Goal: Task Accomplishment & Management: Use online tool/utility

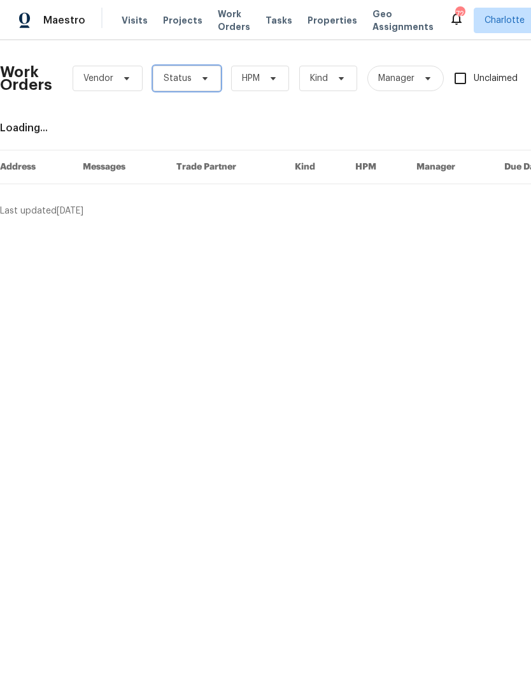
click at [201, 80] on icon at bounding box center [205, 78] width 10 height 10
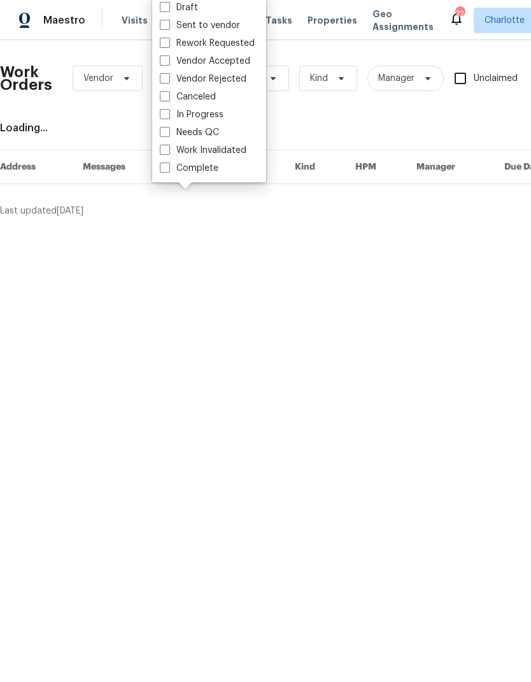
click at [216, 136] on label "Needs QC" at bounding box center [189, 132] width 59 height 13
click at [168, 134] on input "Needs QC" at bounding box center [164, 130] width 8 height 8
checkbox input "true"
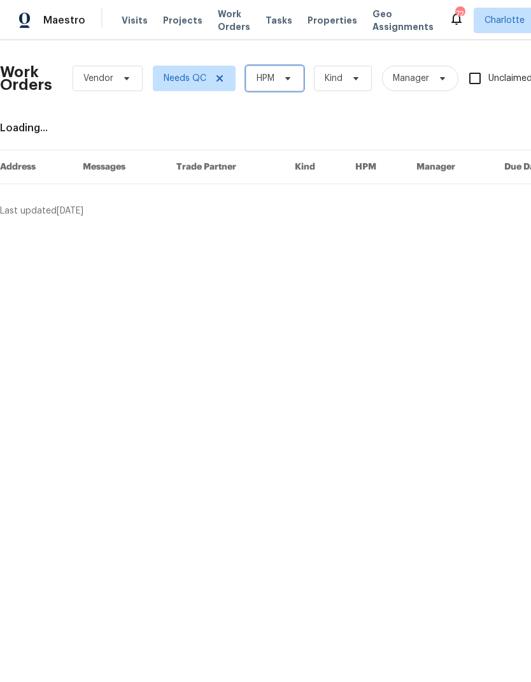
click at [288, 87] on span "HPM" at bounding box center [275, 78] width 58 height 25
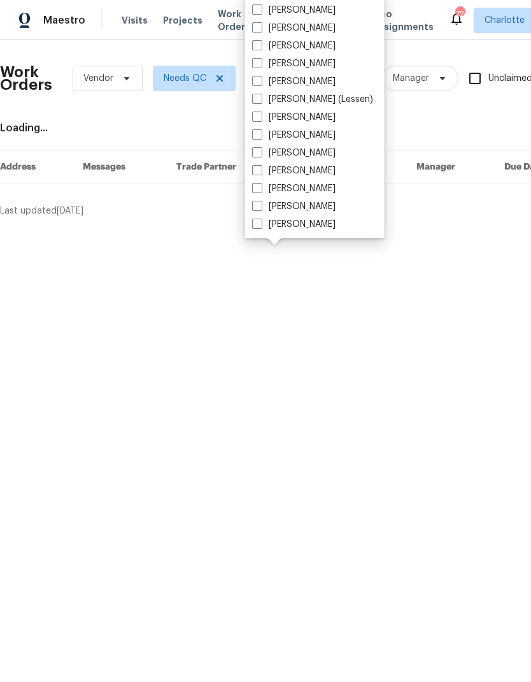
scroll to position [158, 0]
click at [306, 230] on label "[PERSON_NAME]" at bounding box center [293, 224] width 83 height 13
click at [261, 226] on input "[PERSON_NAME]" at bounding box center [256, 222] width 8 height 8
checkbox input "true"
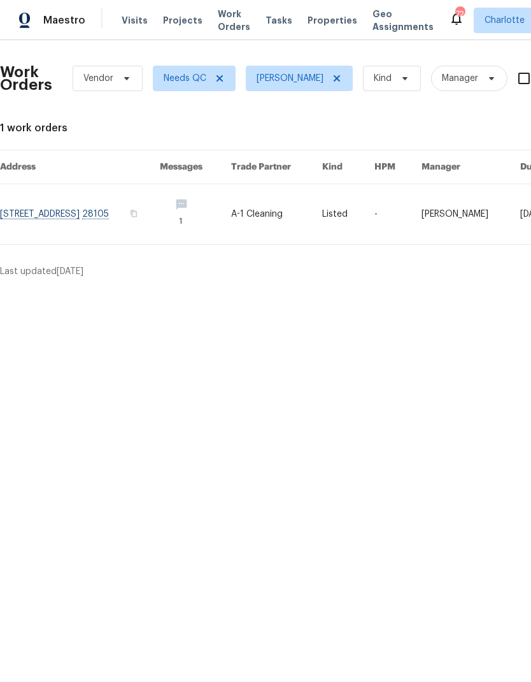
click at [54, 32] on div "Maestro" at bounding box center [42, 20] width 85 height 25
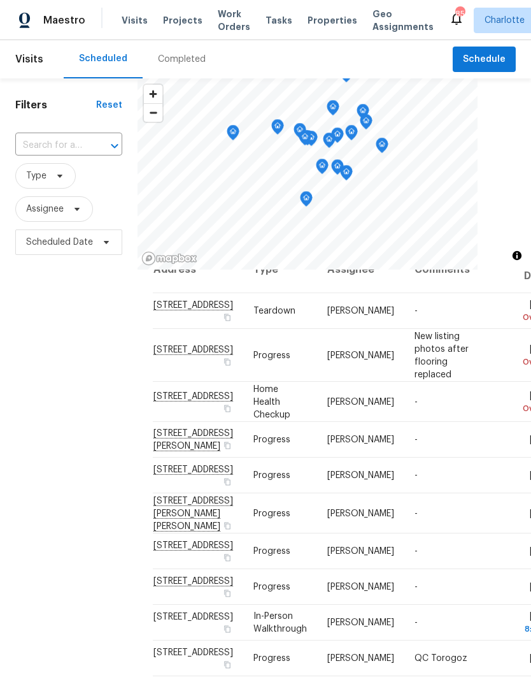
scroll to position [25, -1]
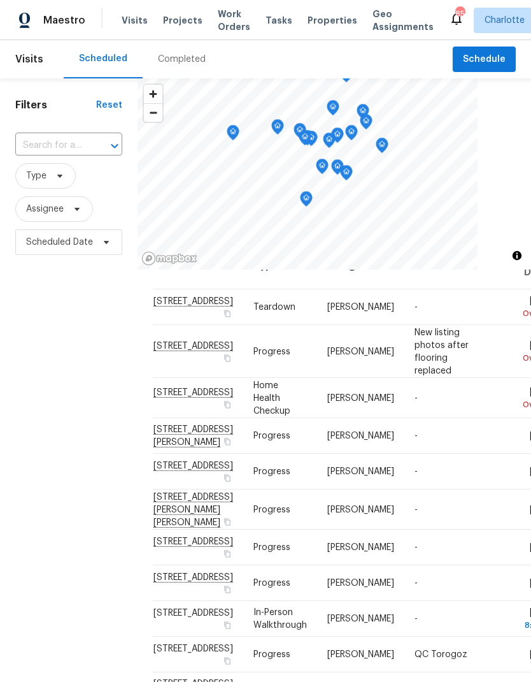
click at [35, 327] on div "Filters Reset ​ Type Assignee Scheduled Date" at bounding box center [69, 446] width 138 height 736
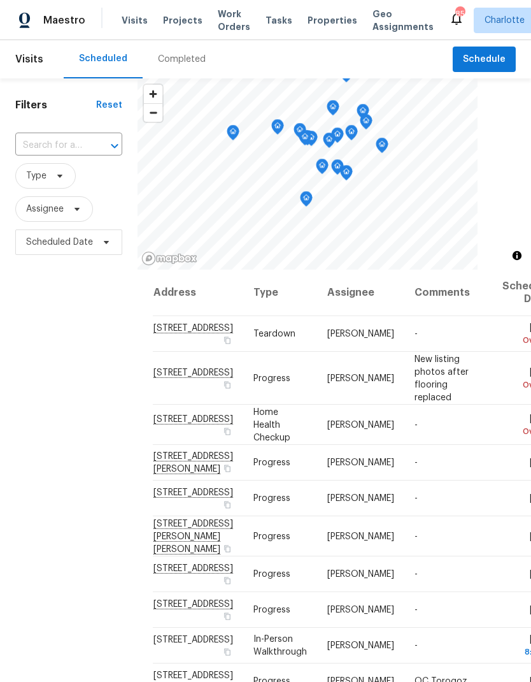
scroll to position [0, 0]
click at [52, 357] on div "Filters Reset ​ Type Assignee Scheduled Date" at bounding box center [69, 446] width 138 height 736
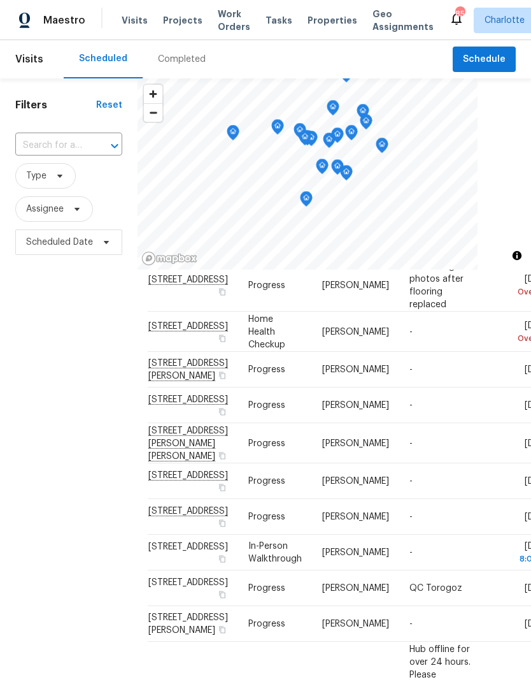
scroll to position [101, 3]
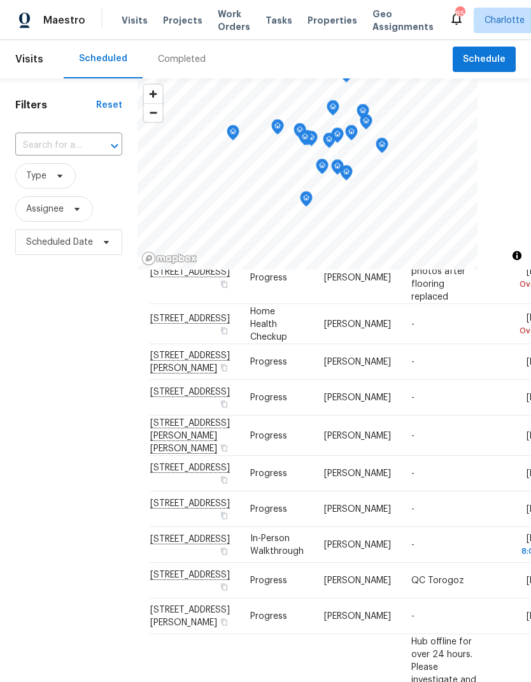
click at [42, 385] on div "Filters Reset ​ Type Assignee Scheduled Date" at bounding box center [69, 446] width 138 height 736
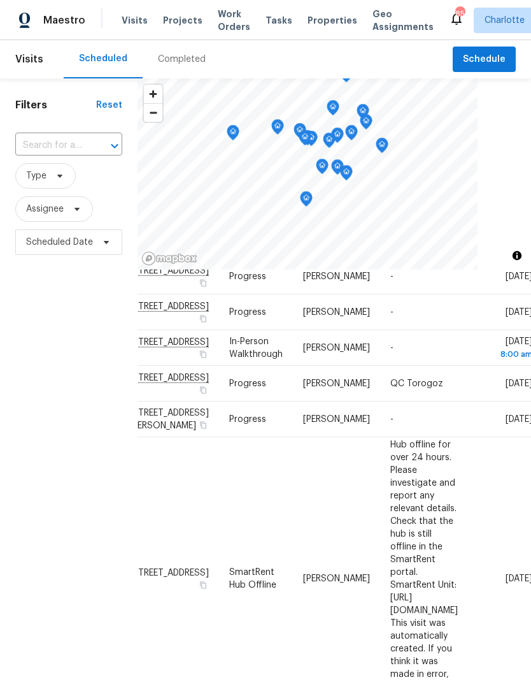
click at [37, 380] on div "Filters Reset ​ Type Assignee Scheduled Date" at bounding box center [69, 446] width 138 height 736
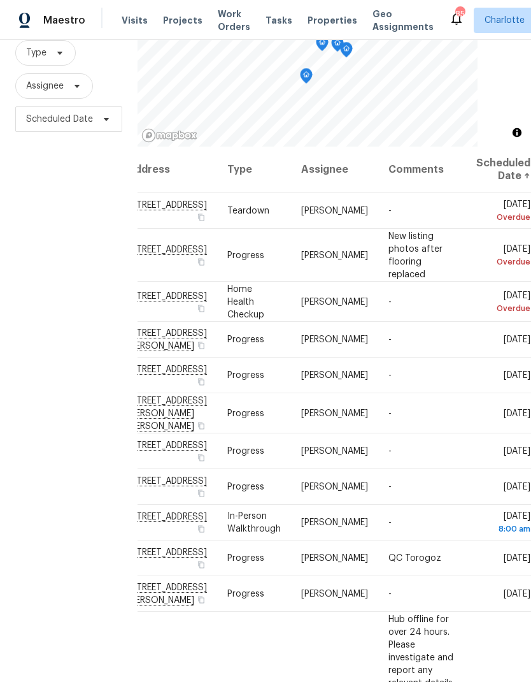
scroll to position [-1, 113]
click at [24, 369] on div "Filters Reset ​ Type Assignee Scheduled Date" at bounding box center [69, 323] width 138 height 736
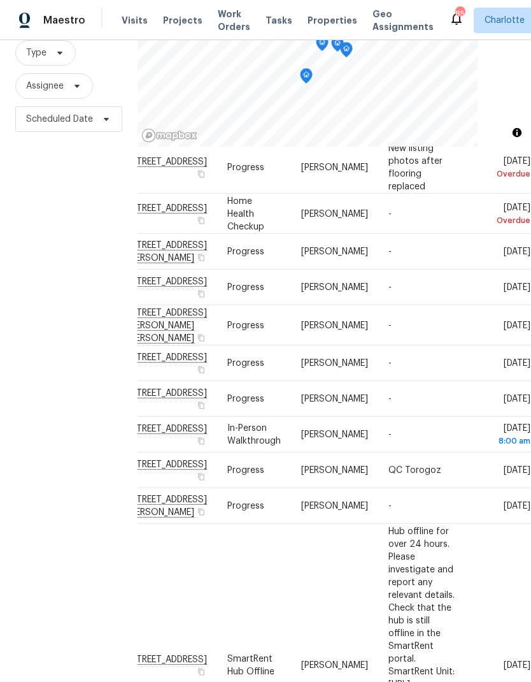
click at [24, 368] on div "Filters Reset ​ Type Assignee Scheduled Date" at bounding box center [69, 323] width 138 height 736
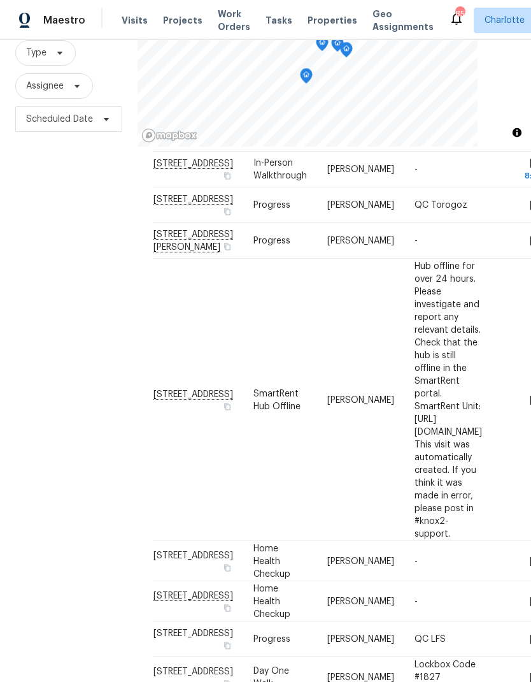
scroll to position [353, 0]
click at [46, 362] on div "Filters Reset ​ Type Assignee Scheduled Date" at bounding box center [69, 323] width 138 height 736
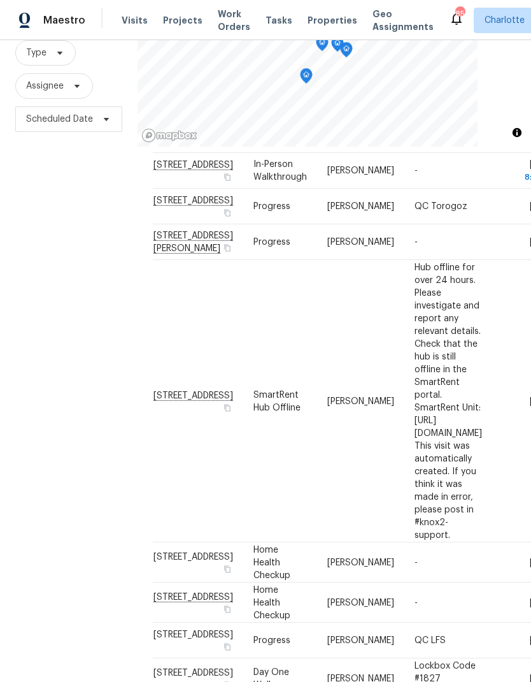
scroll to position [387, -1]
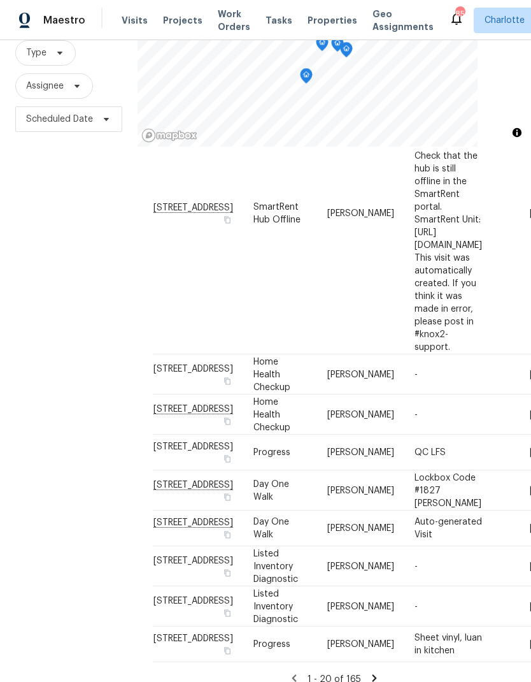
click at [42, 367] on div "Filters Reset ​ Type Assignee Scheduled Date" at bounding box center [69, 323] width 138 height 736
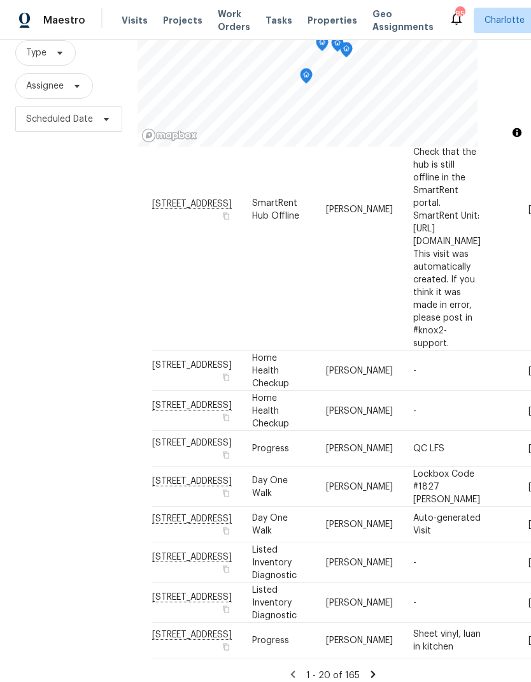
scroll to position [734, 1]
click at [43, 372] on div "Filters Reset ​ Type Assignee Scheduled Date" at bounding box center [69, 323] width 138 height 736
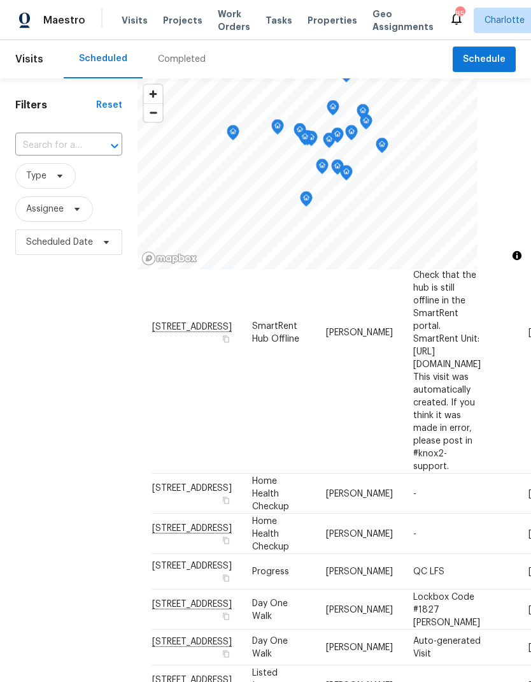
scroll to position [0, 0]
click at [75, 214] on icon at bounding box center [77, 209] width 10 height 10
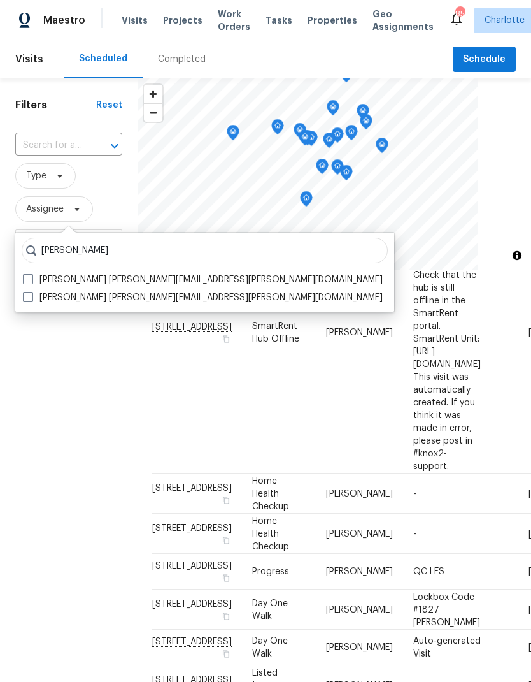
type input "Matthew barnhart"
click at [32, 276] on span at bounding box center [28, 279] width 10 height 10
click at [31, 276] on input "Matthew Barnhart matthew.barnhart@opendoor.com" at bounding box center [27, 277] width 8 height 8
checkbox input "true"
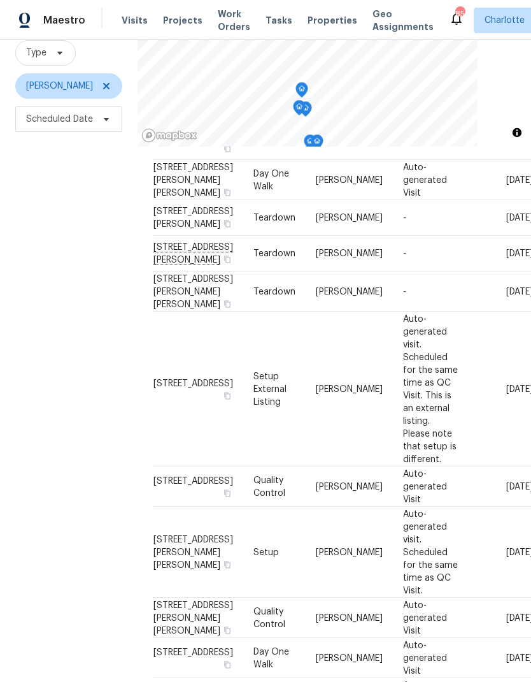
scroll to position [108, 0]
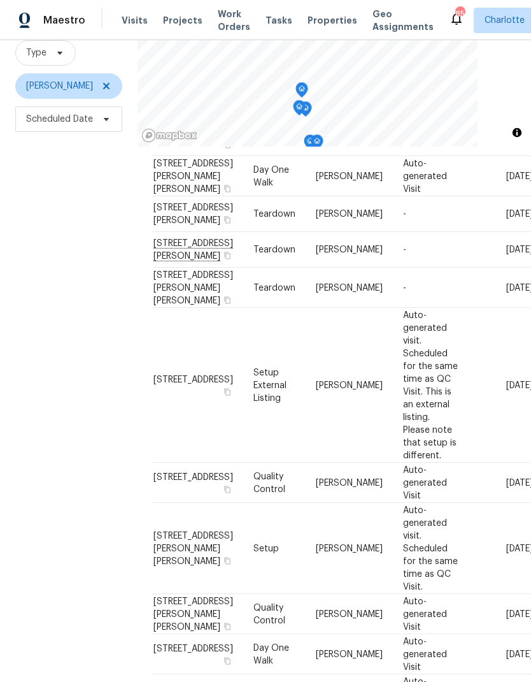
click at [38, 395] on div "Filters Reset ​ Type Matthew Barnhart Scheduled Date" at bounding box center [69, 323] width 138 height 736
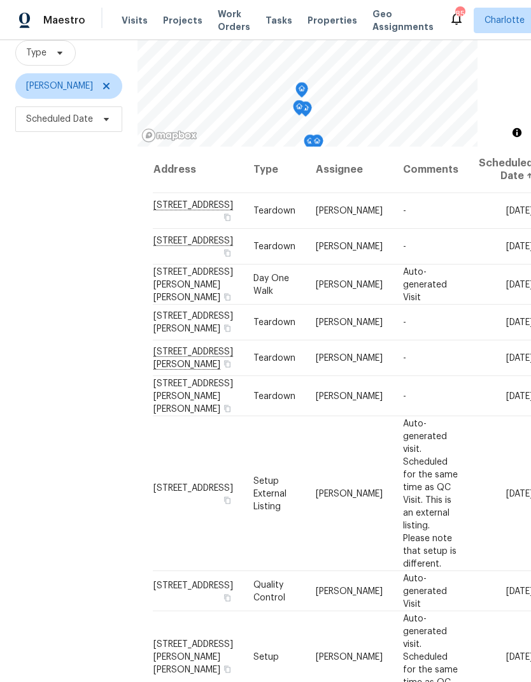
scroll to position [0, 0]
click at [36, 401] on div "Filters Reset ​ Type Matthew Barnhart Scheduled Date" at bounding box center [69, 323] width 138 height 736
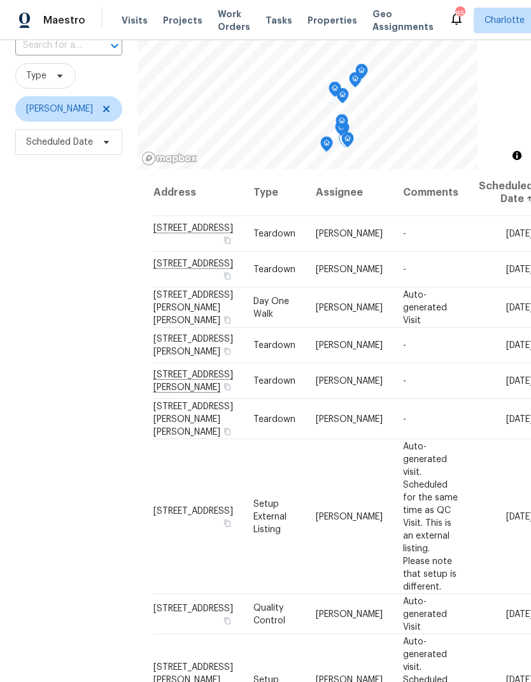
click at [38, 402] on div "Filters Reset ​ Type Matthew Barnhart Scheduled Date" at bounding box center [69, 346] width 138 height 736
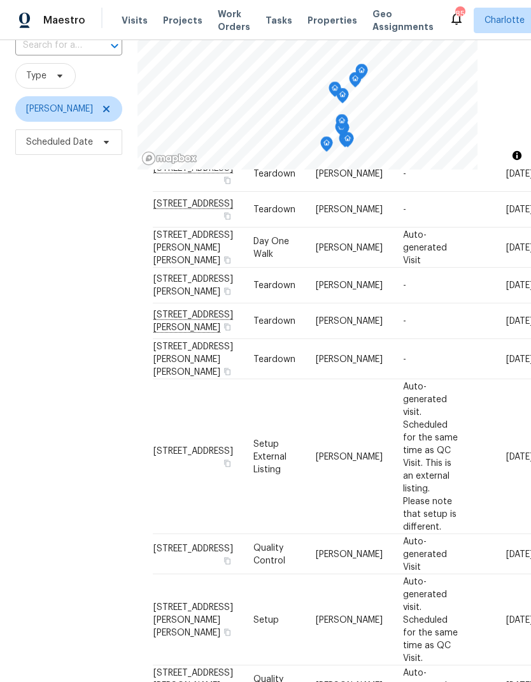
scroll to position [63, 0]
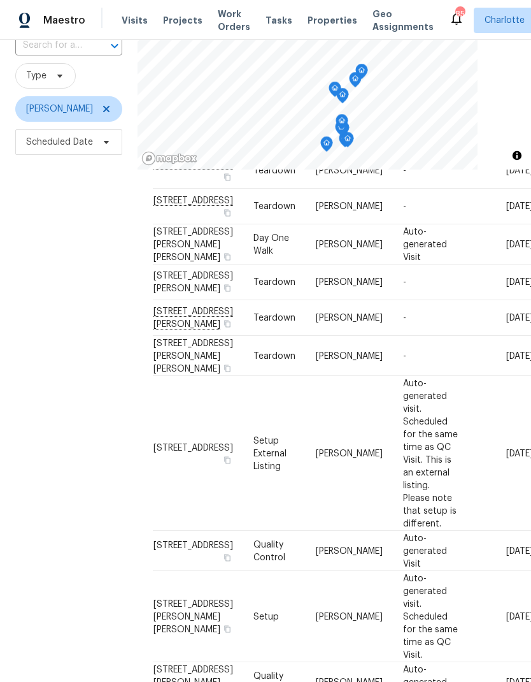
click at [41, 420] on div "Filters Reset ​ Type Matthew Barnhart Scheduled Date" at bounding box center [69, 346] width 138 height 736
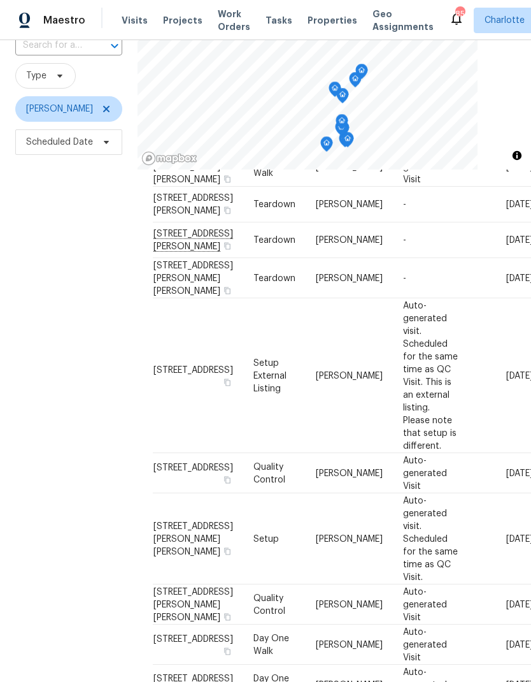
scroll to position [170, 0]
click at [37, 419] on div "Filters Reset ​ Type Matthew Barnhart Scheduled Date" at bounding box center [69, 346] width 138 height 736
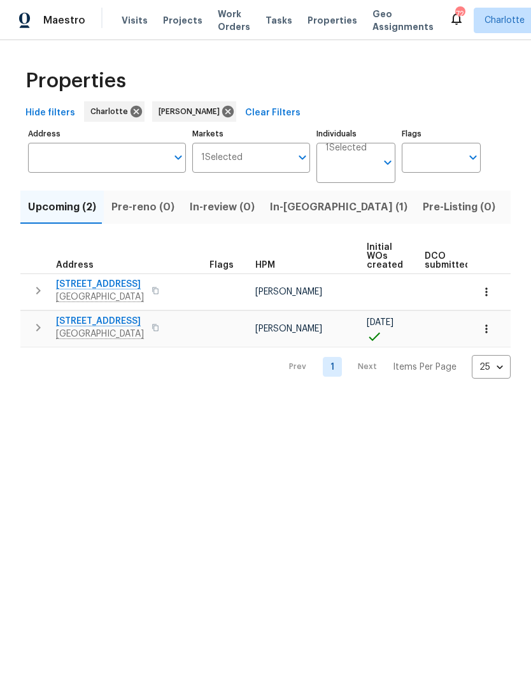
click at [30, 289] on button "button" at bounding box center [37, 290] width 25 height 25
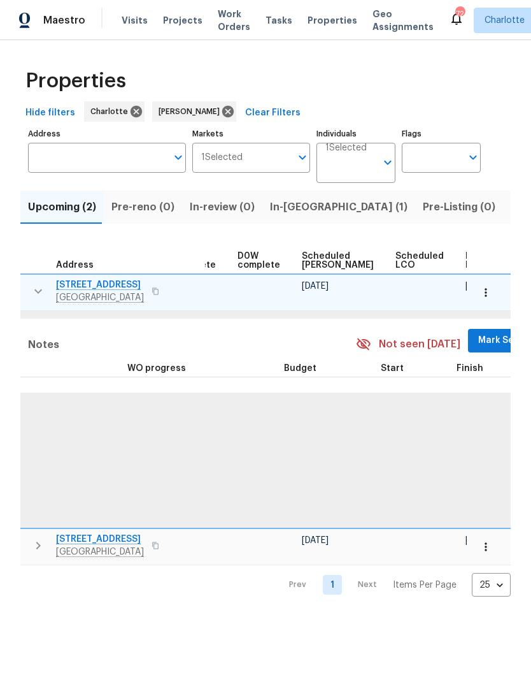
click at [478, 337] on span "Mark Seen" at bounding box center [501, 341] width 47 height 16
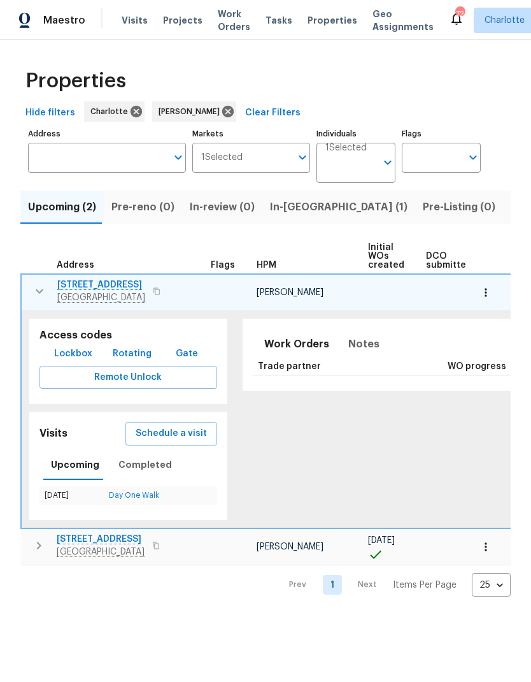
click at [27, 293] on button "button" at bounding box center [39, 290] width 25 height 25
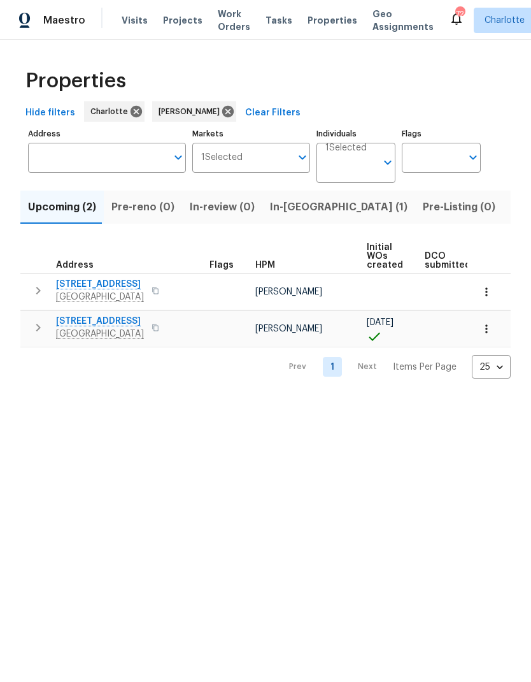
click at [30, 330] on button "button" at bounding box center [37, 327] width 25 height 25
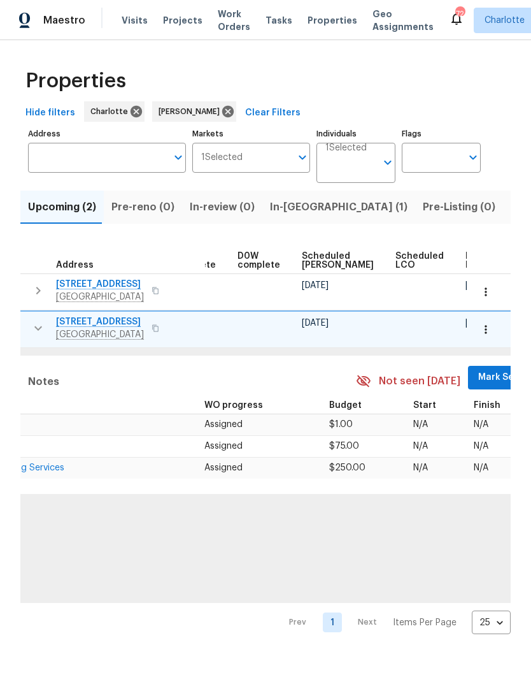
click at [478, 380] on span "Mark Seen" at bounding box center [501, 377] width 47 height 16
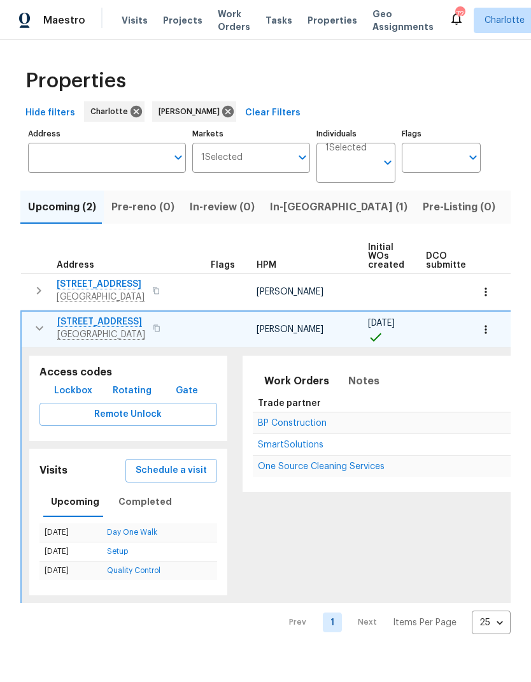
click at [29, 331] on button "button" at bounding box center [39, 327] width 25 height 25
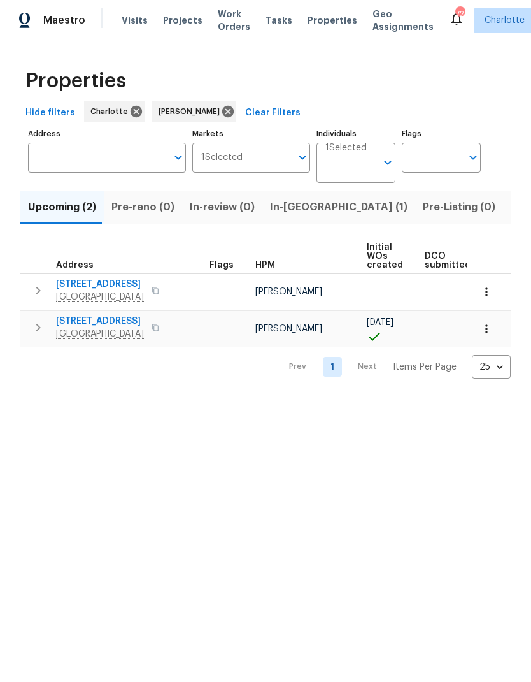
click at [302, 203] on span "In-reno (1)" at bounding box center [339, 207] width 138 height 18
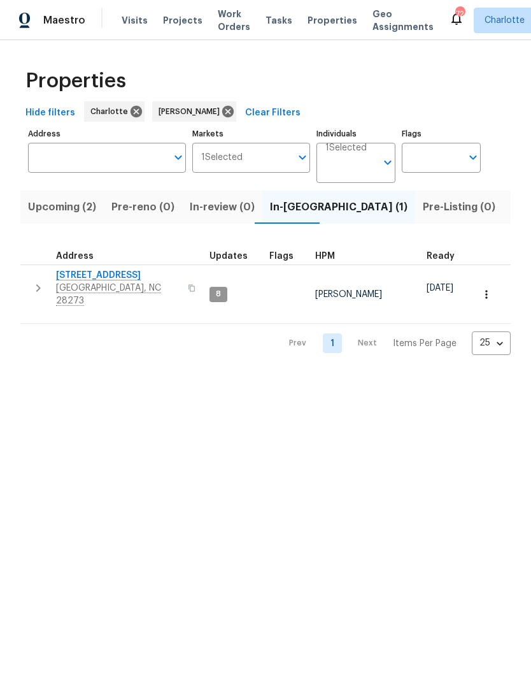
click at [33, 287] on icon "button" at bounding box center [38, 287] width 15 height 15
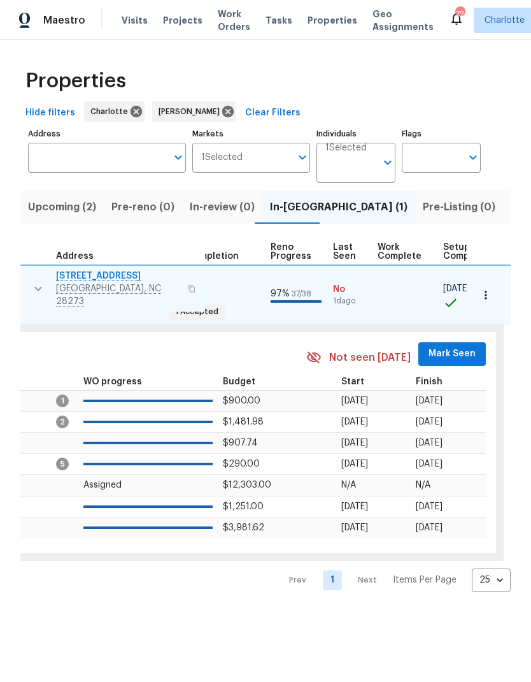
scroll to position [0, 487]
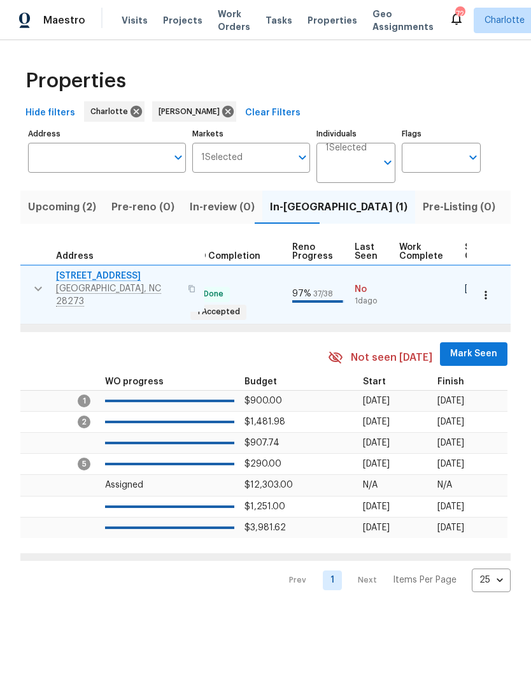
click at [460, 346] on span "Mark Seen" at bounding box center [473, 354] width 47 height 16
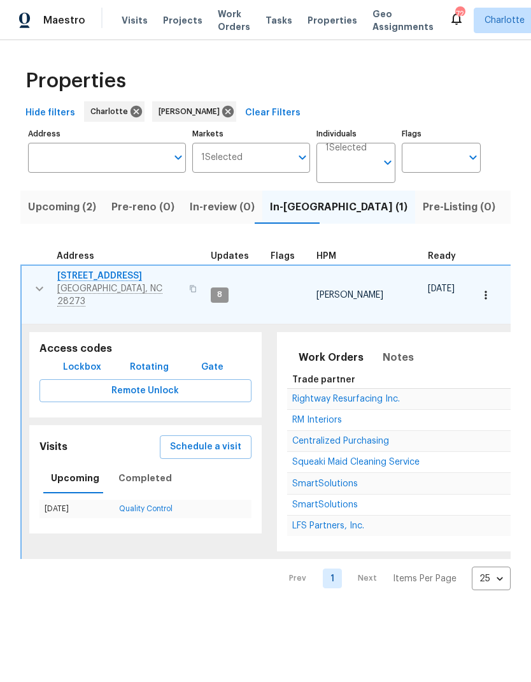
scroll to position [0, 0]
click at [23, 292] on td "2222 Merimac Dr Charlotte, NC 28273" at bounding box center [114, 289] width 184 height 46
click at [27, 287] on button "button" at bounding box center [39, 288] width 25 height 38
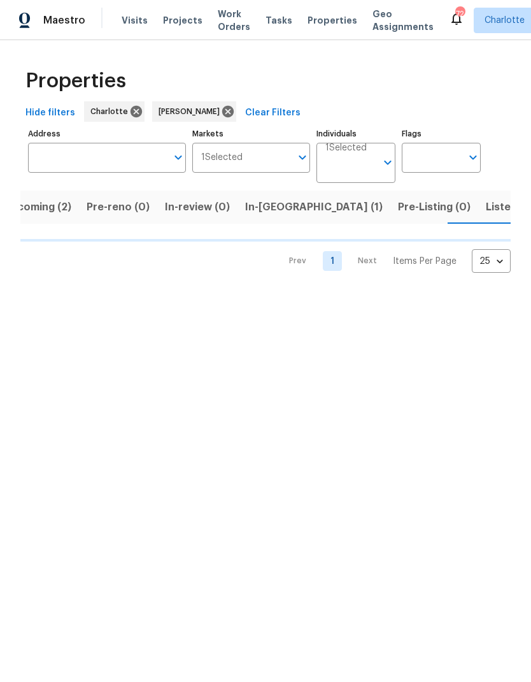
scroll to position [0, 25]
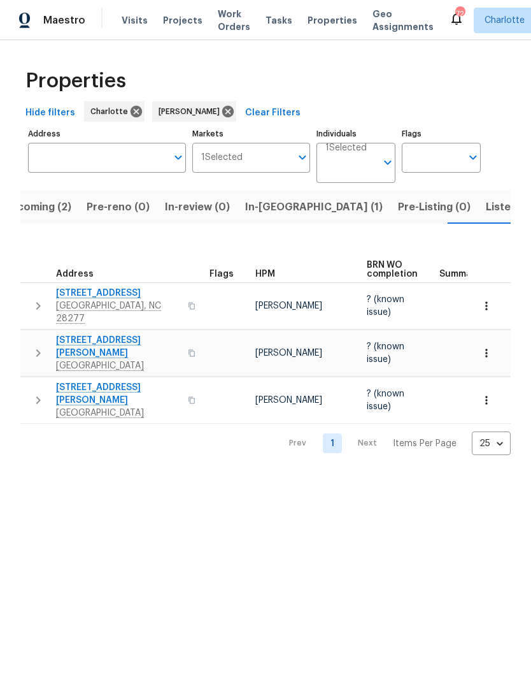
click at [33, 303] on icon "button" at bounding box center [38, 305] width 15 height 15
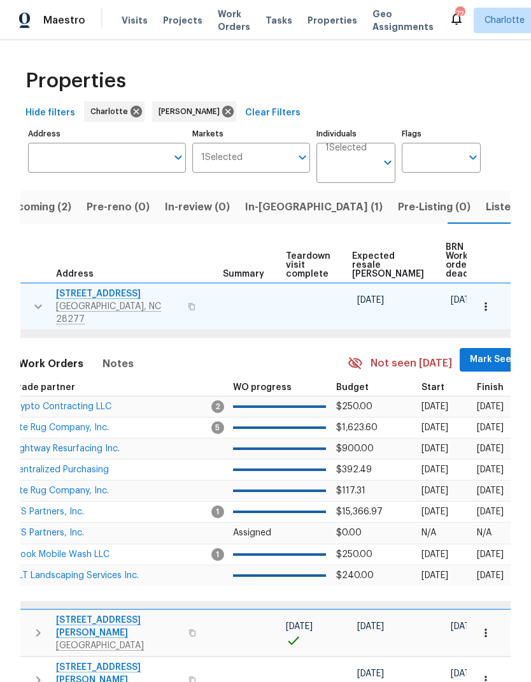
scroll to position [0, 217]
click at [471, 354] on span "Mark Seen" at bounding box center [494, 360] width 47 height 16
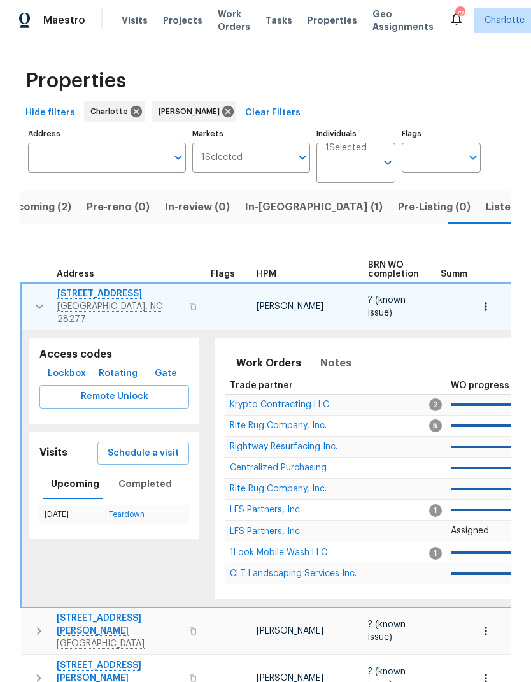
scroll to position [0, 0]
click at [29, 304] on button "button" at bounding box center [39, 306] width 25 height 38
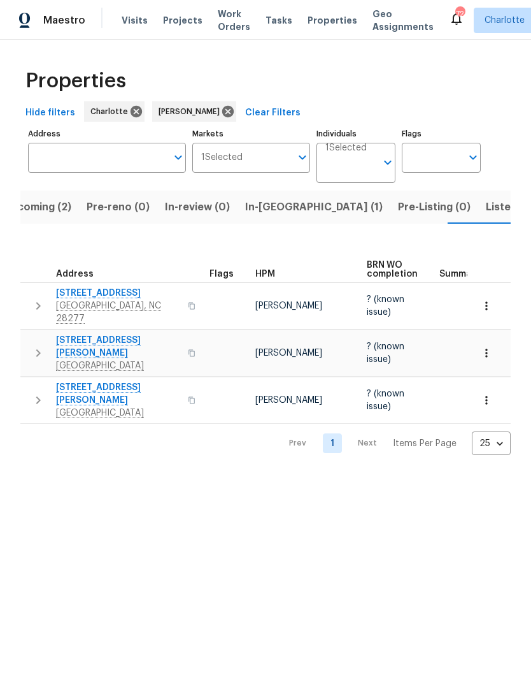
click at [32, 345] on icon "button" at bounding box center [38, 352] width 15 height 15
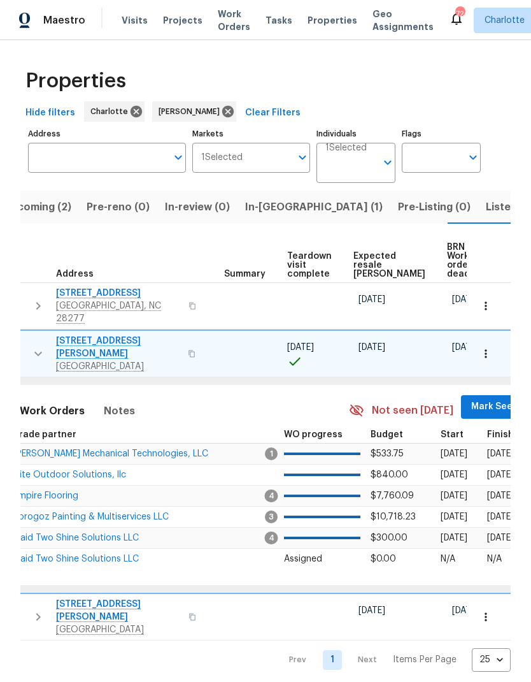
click at [471, 399] on span "Mark Seen" at bounding box center [494, 407] width 47 height 16
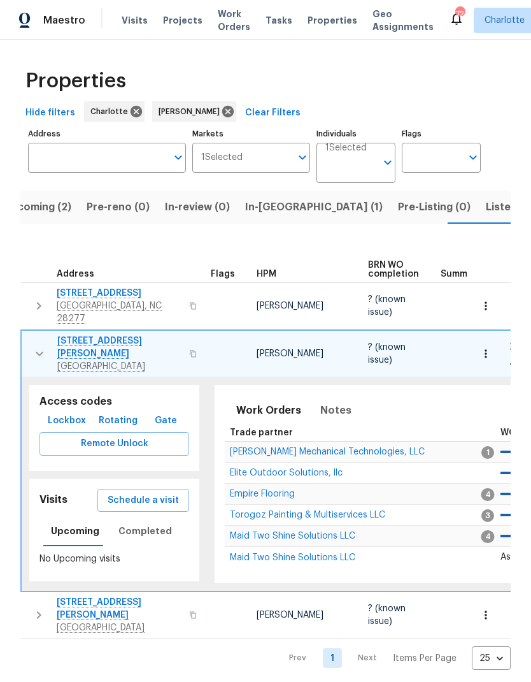
click at [30, 343] on button "button" at bounding box center [39, 353] width 25 height 38
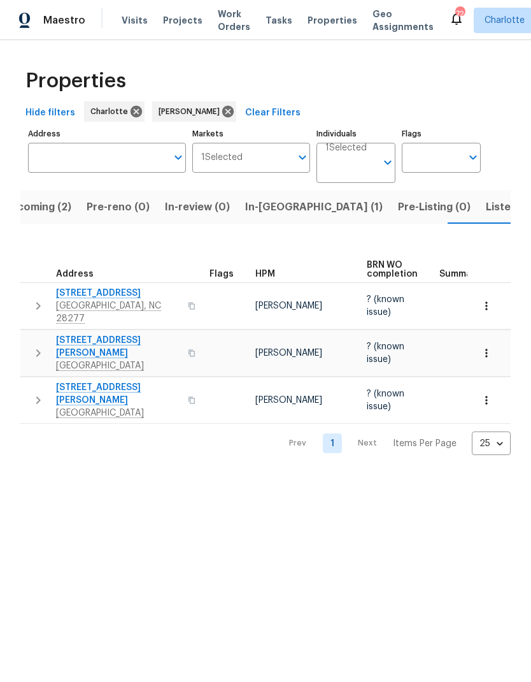
click at [29, 381] on button "button" at bounding box center [37, 400] width 25 height 38
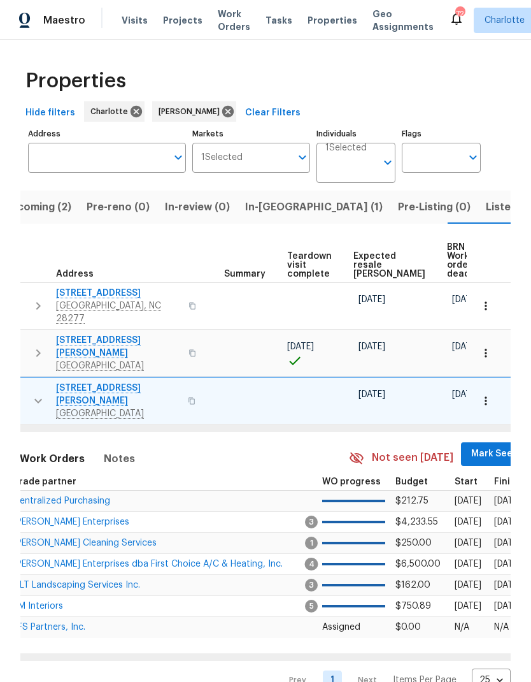
click at [471, 446] on span "Mark Seen" at bounding box center [494, 454] width 47 height 16
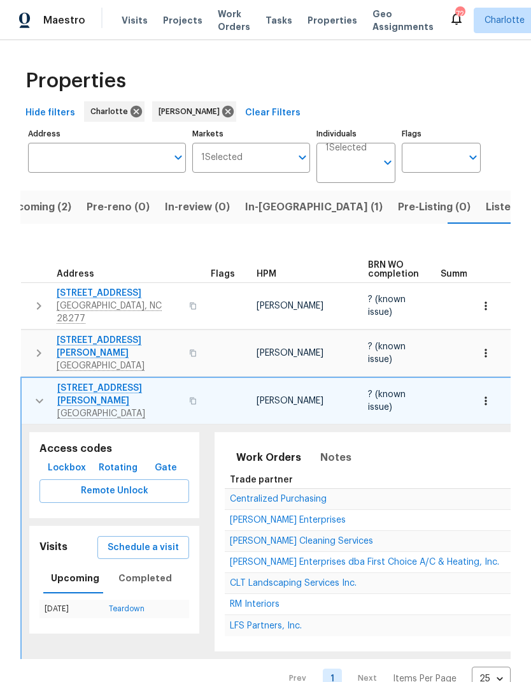
click at [27, 387] on button "button" at bounding box center [39, 401] width 25 height 38
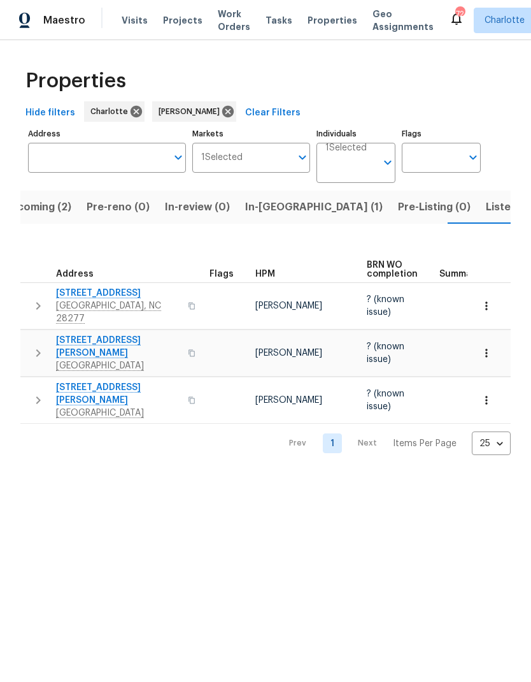
click at [275, 206] on span "In-reno (1)" at bounding box center [314, 207] width 138 height 18
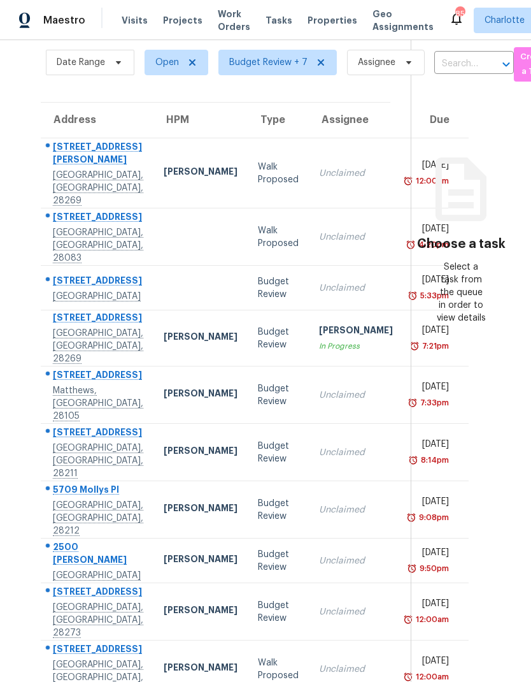
scroll to position [51, 0]
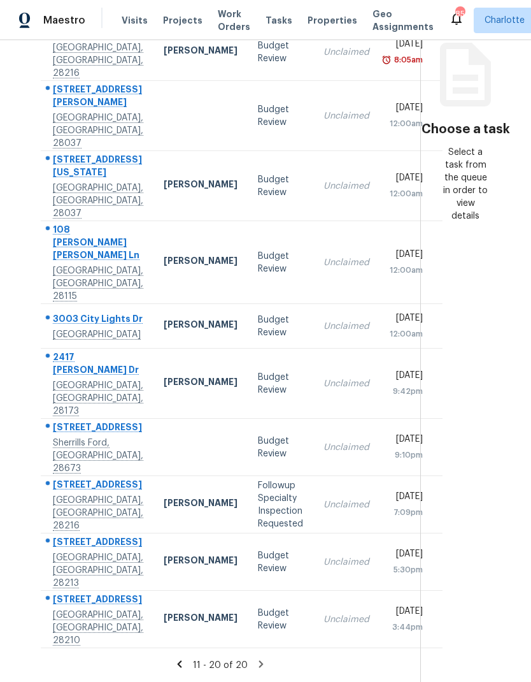
scroll to position [185, 0]
click at [180, 666] on icon at bounding box center [179, 663] width 4 height 7
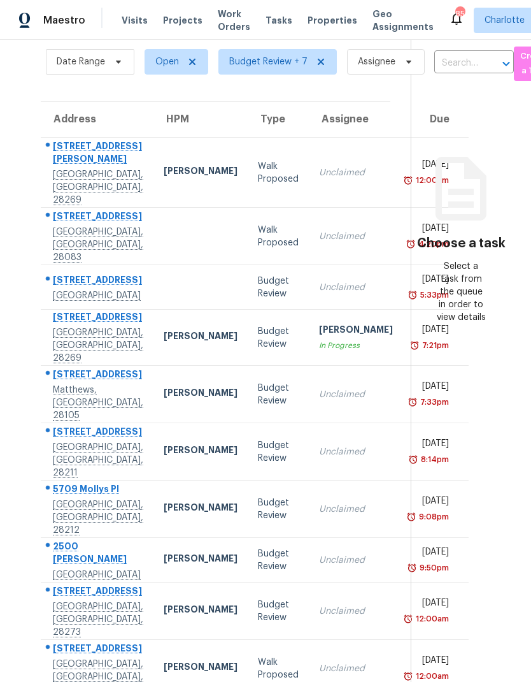
scroll to position [50, 0]
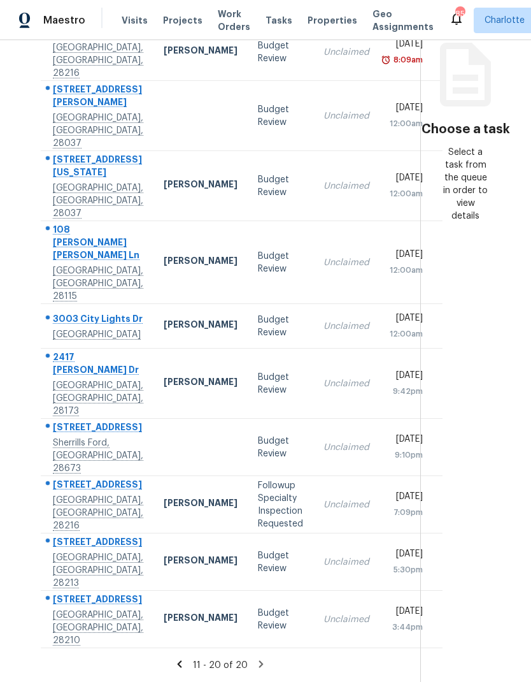
scroll to position [185, 0]
click at [180, 663] on icon at bounding box center [179, 663] width 11 height 11
